Goal: Find specific page/section: Find specific page/section

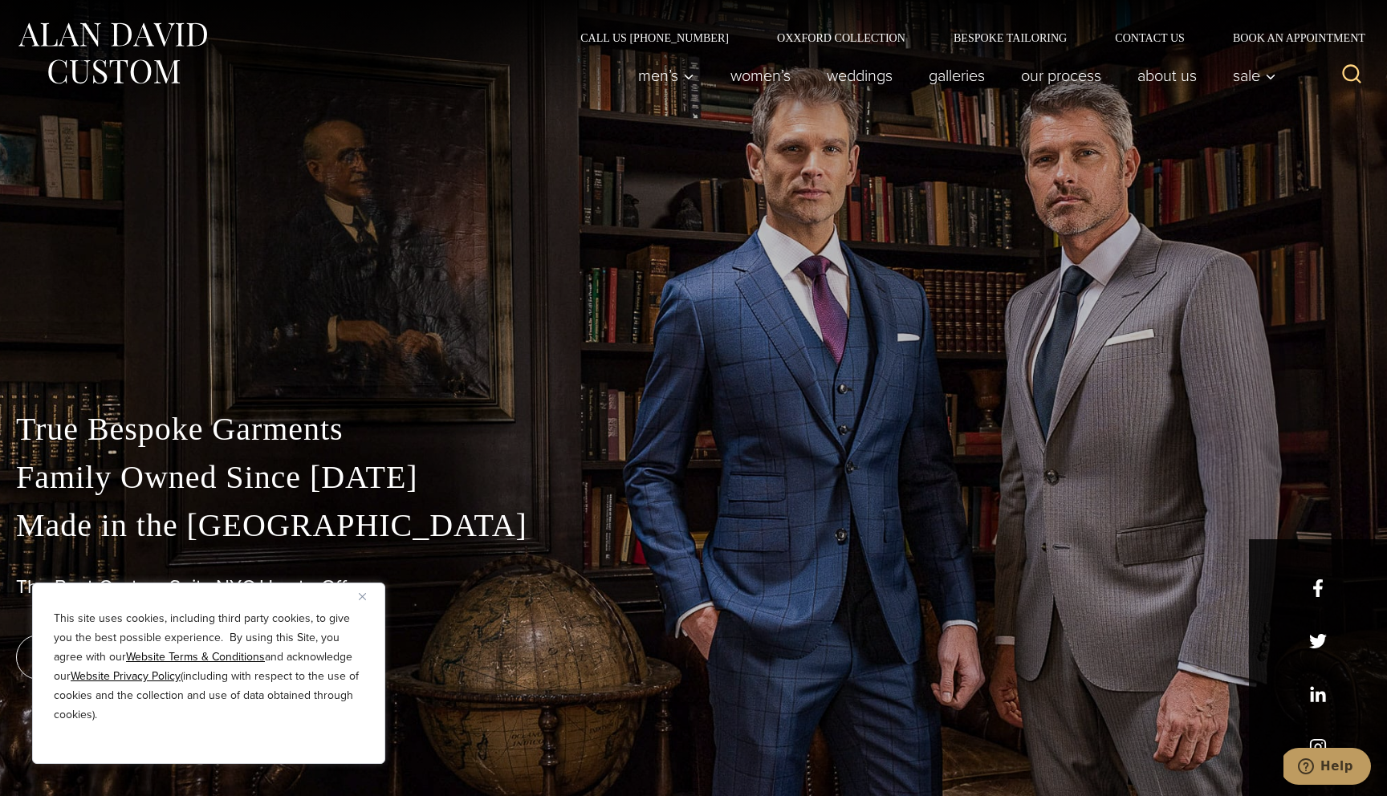
click at [361, 595] on img "Close" at bounding box center [362, 596] width 7 height 7
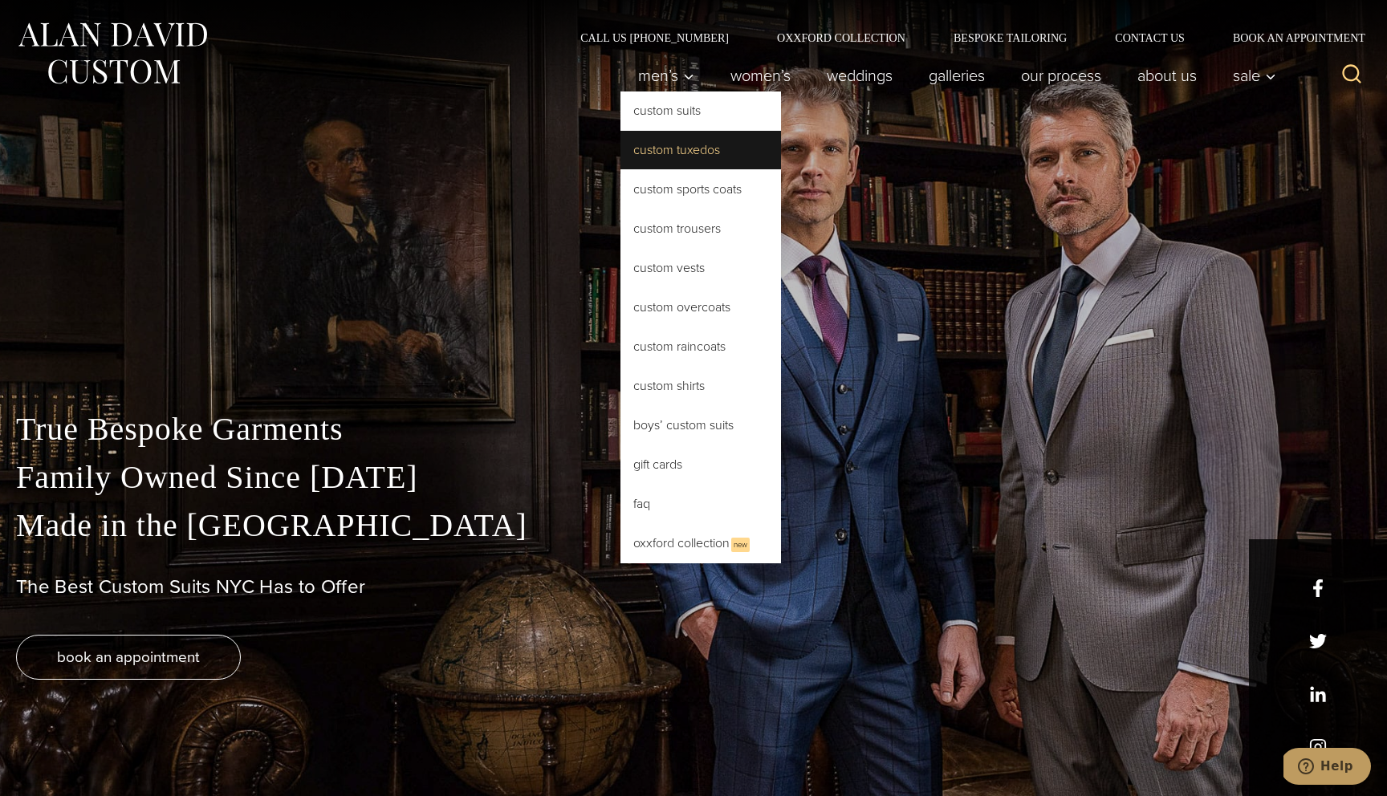
click at [660, 148] on link "Custom Tuxedos" at bounding box center [700, 150] width 160 height 39
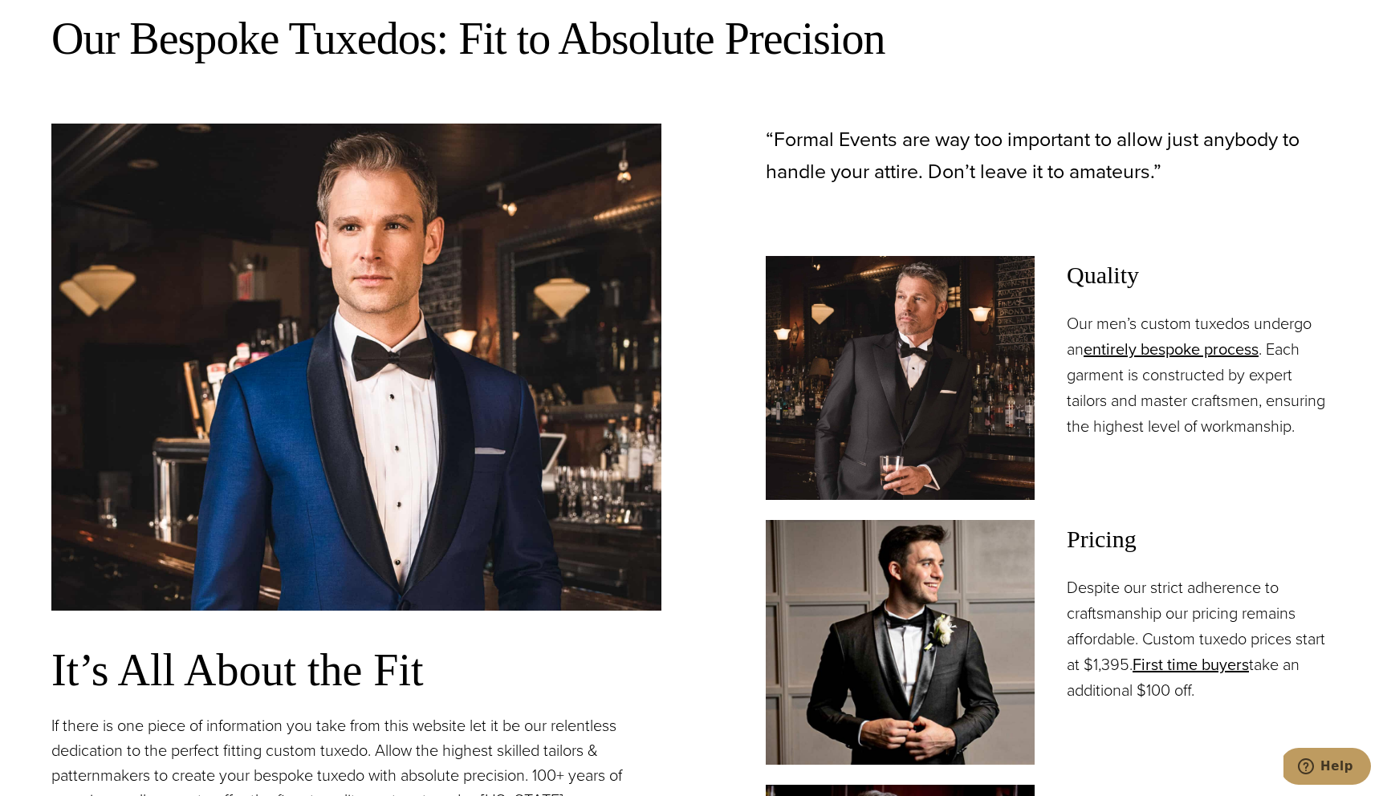
scroll to position [1123, 0]
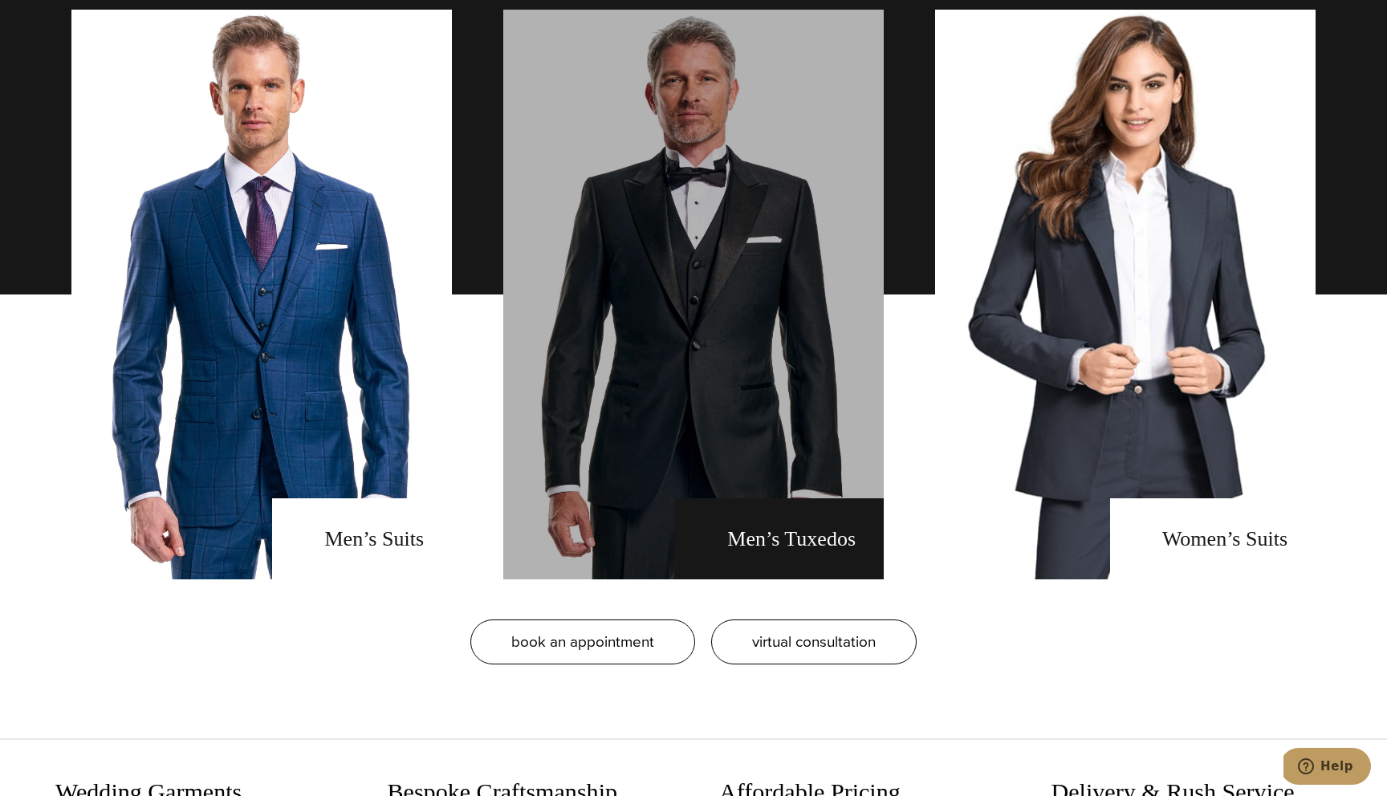
scroll to position [1338, 0]
